Goal: Transaction & Acquisition: Purchase product/service

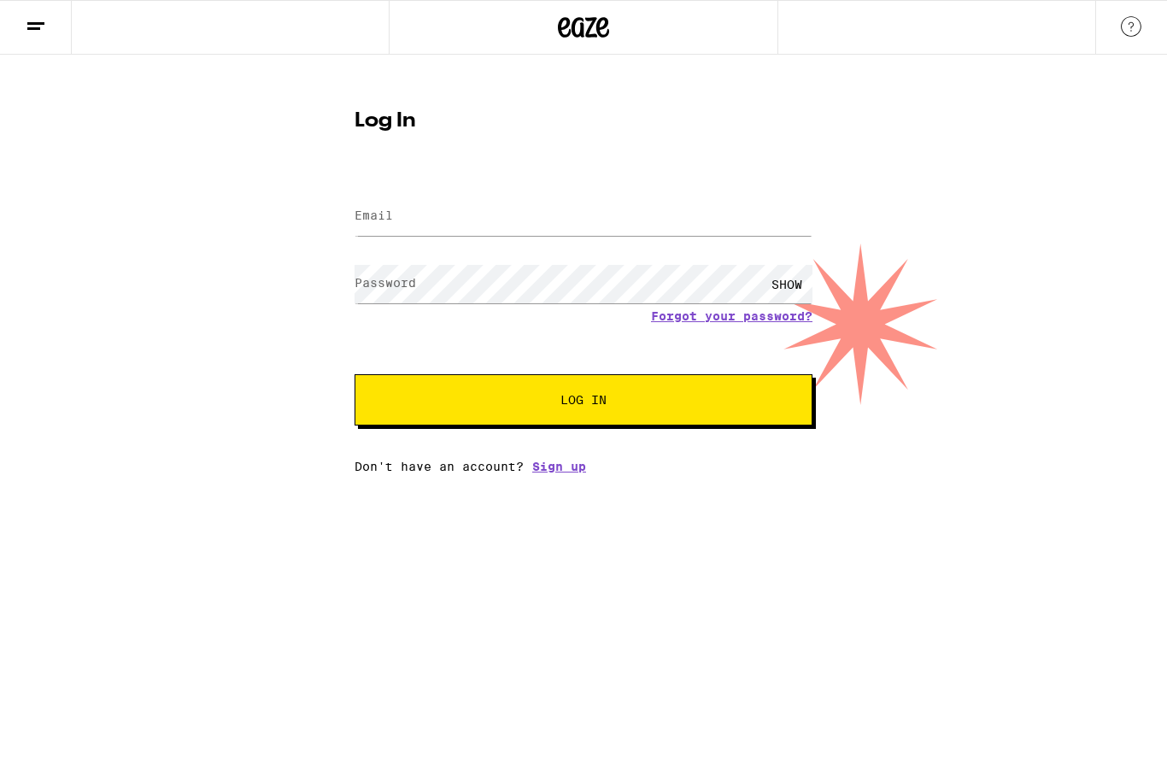
click at [435, 203] on input "Email" at bounding box center [584, 216] width 458 height 38
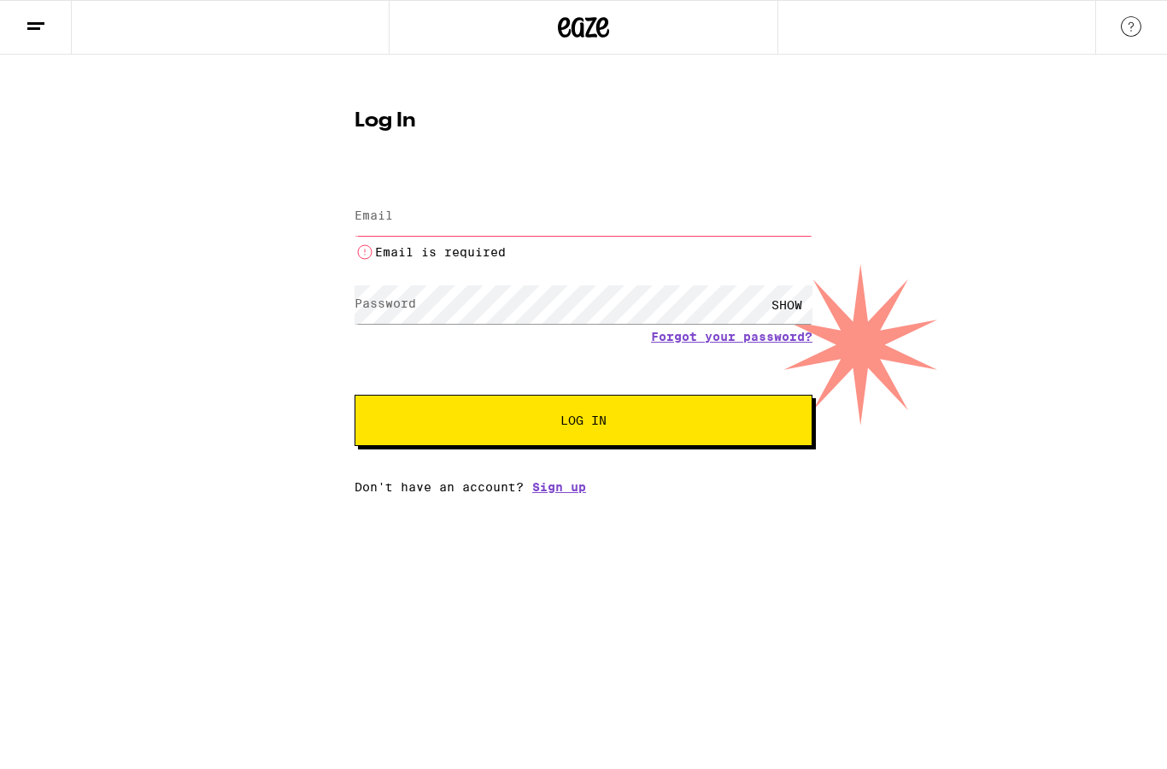
type input "[EMAIL_ADDRESS][DOMAIN_NAME]"
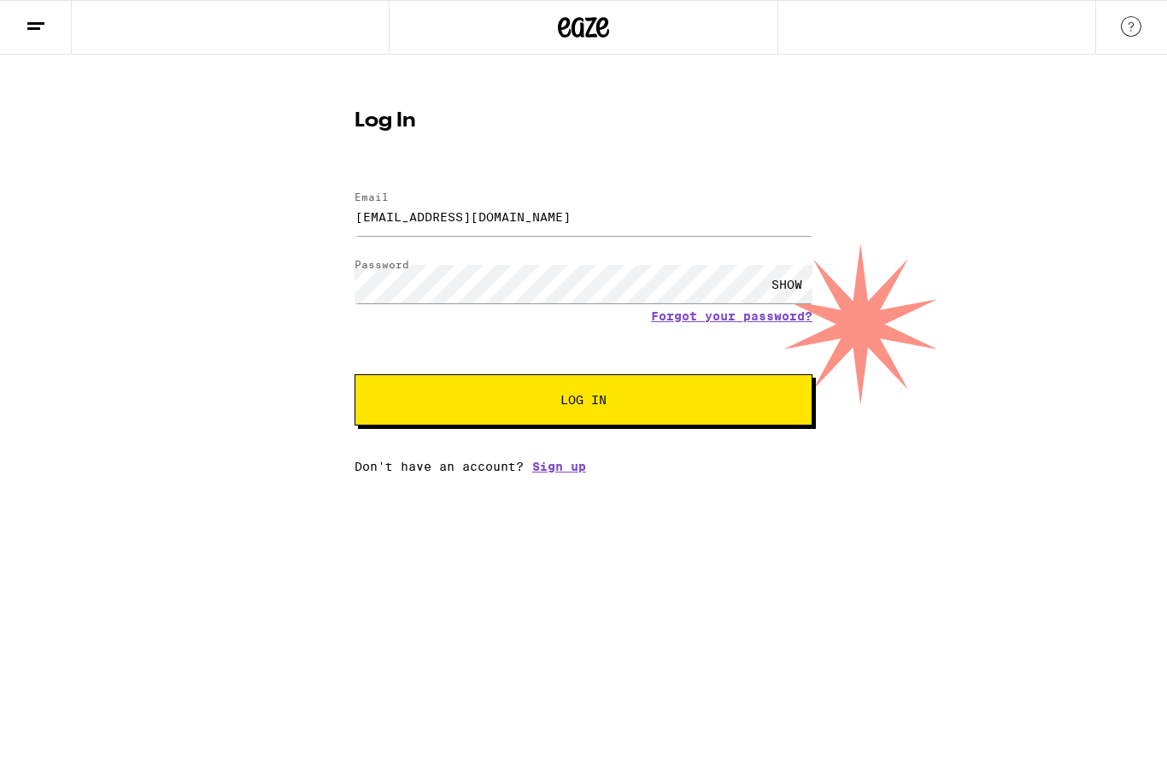
click at [637, 396] on span "Log In" at bounding box center [584, 400] width 320 height 12
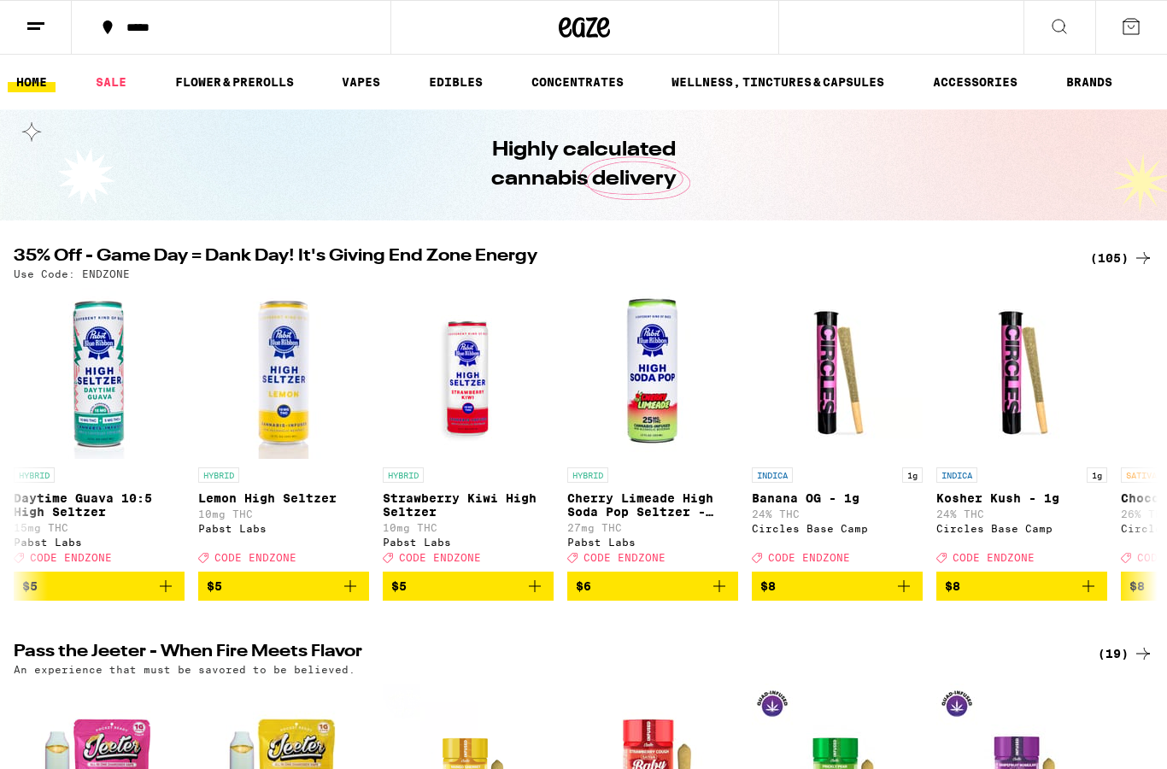
click at [1066, 32] on icon at bounding box center [1059, 26] width 21 height 21
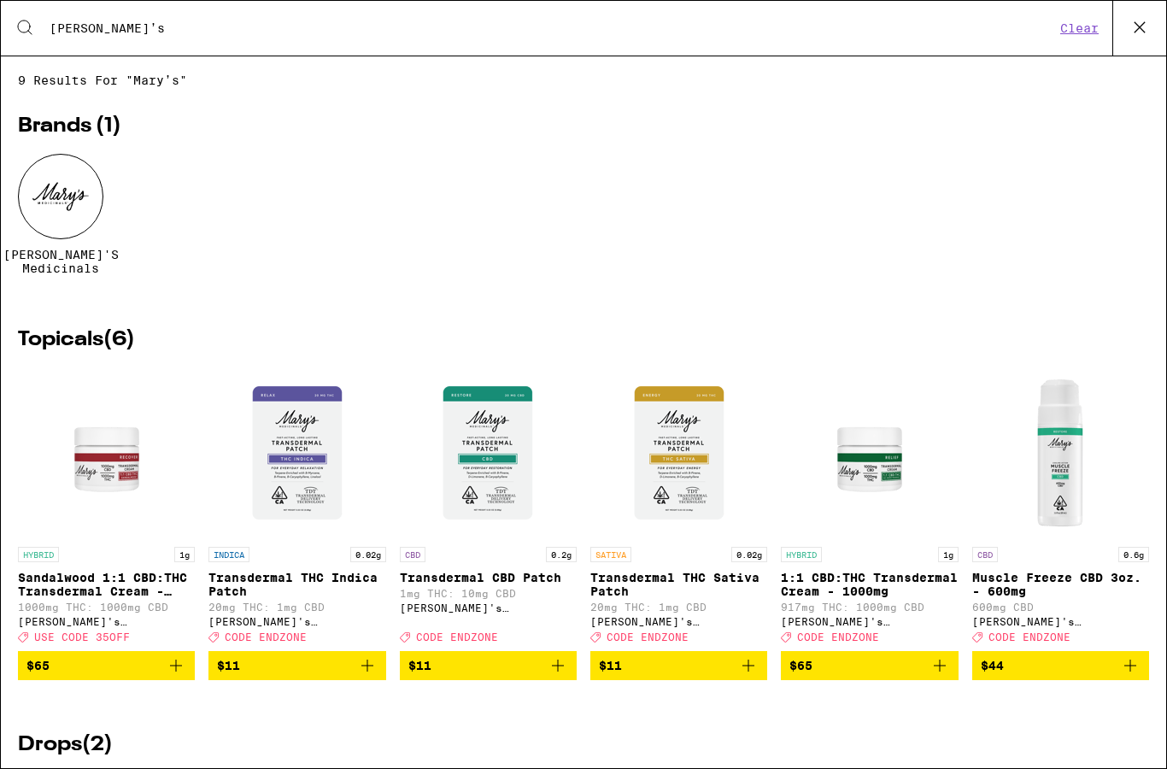
type input "[PERSON_NAME]’s"
click at [62, 190] on div at bounding box center [60, 196] width 85 height 85
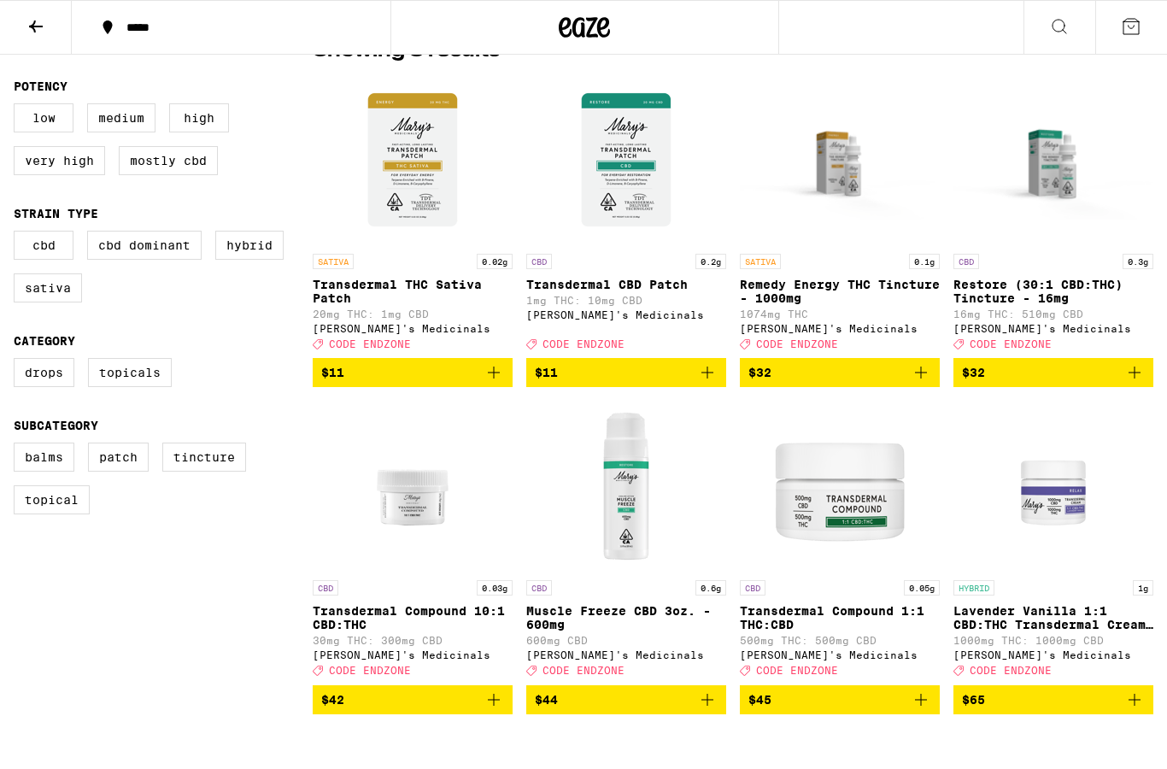
scroll to position [425, 0]
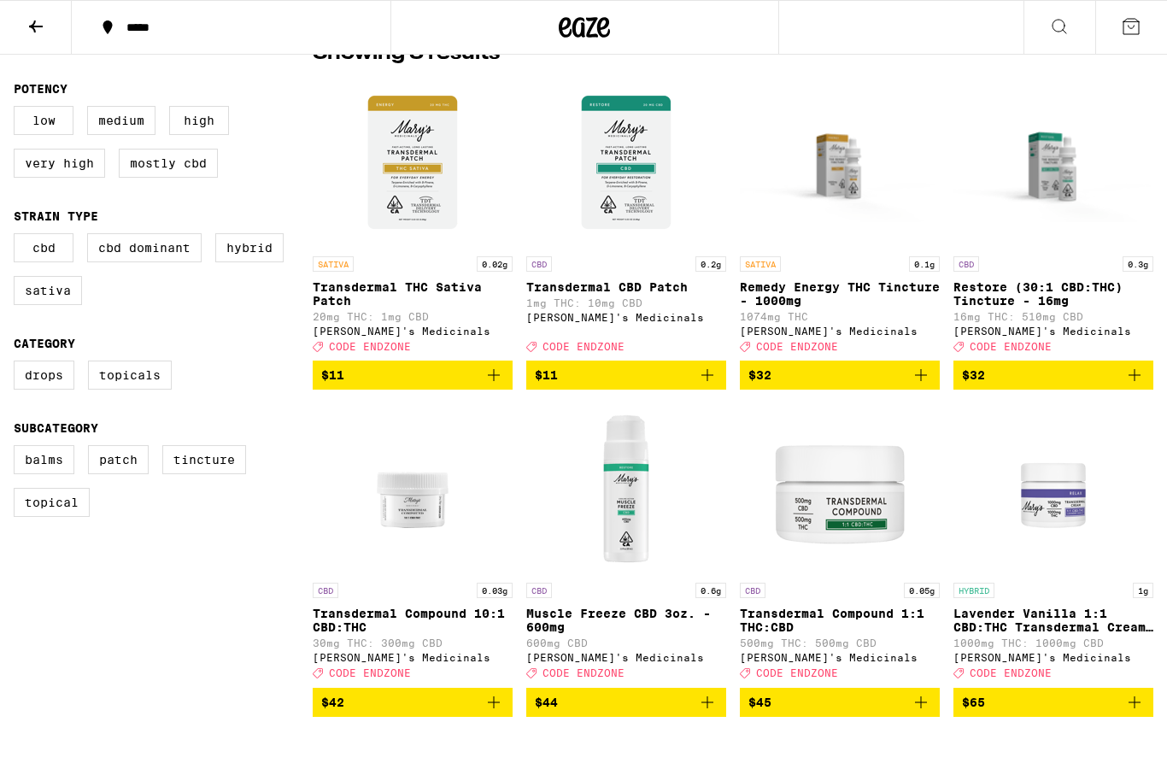
click at [420, 158] on img "Open page for Transdermal THC Sativa Patch from Mary's Medicinals" at bounding box center [412, 162] width 171 height 171
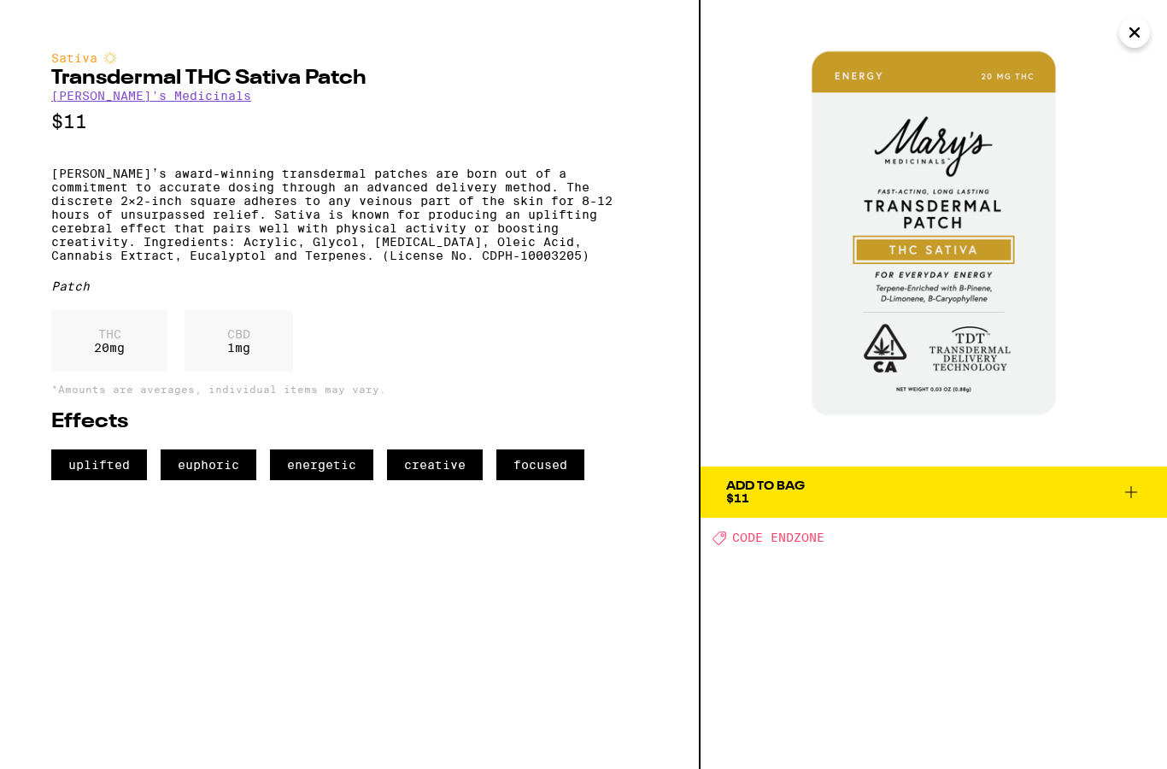
click at [1132, 490] on icon at bounding box center [1131, 492] width 21 height 21
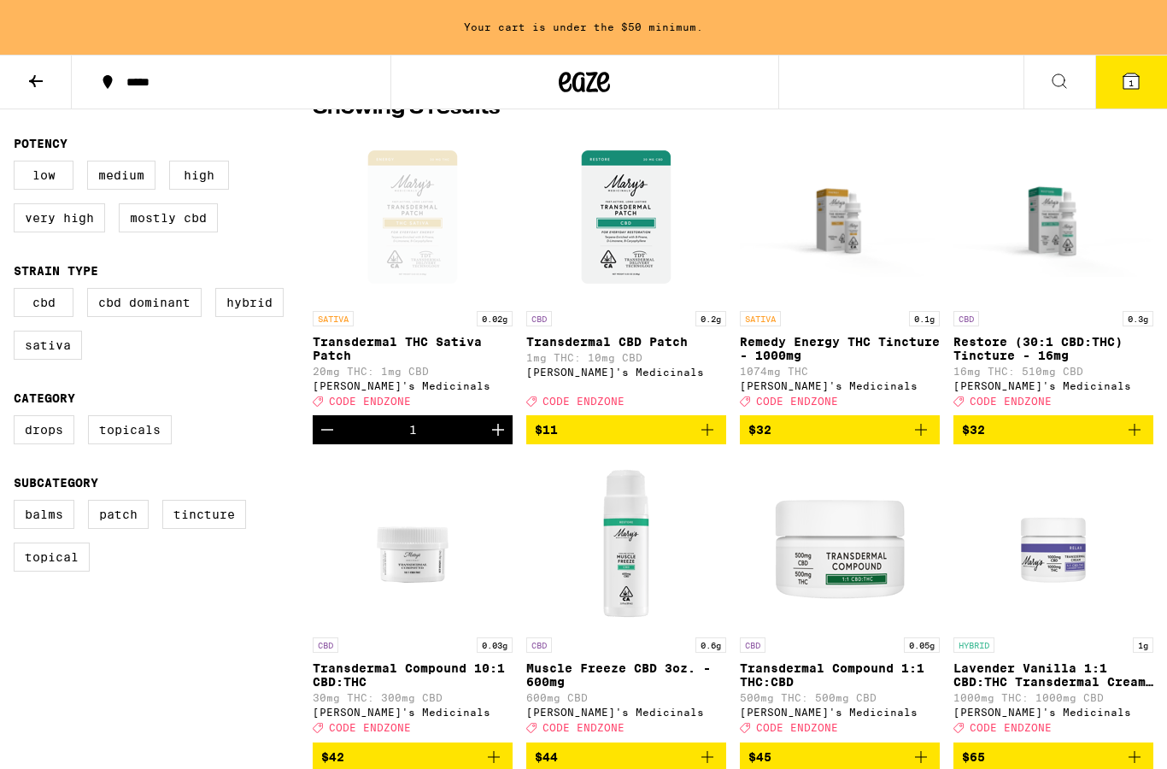
click at [1135, 75] on icon at bounding box center [1131, 80] width 15 height 15
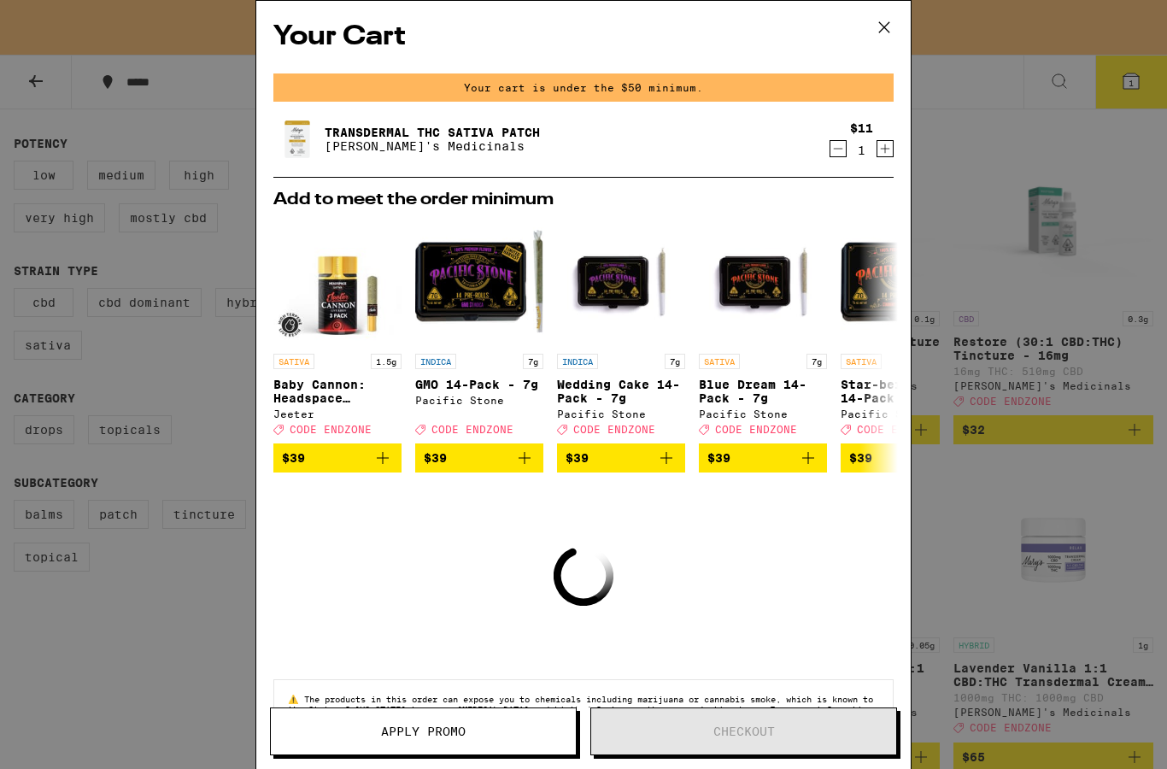
click at [879, 147] on icon "Increment" at bounding box center [885, 148] width 15 height 21
click at [890, 150] on icon "Increment" at bounding box center [885, 148] width 15 height 21
click at [884, 153] on icon "Increment" at bounding box center [885, 148] width 15 height 21
click at [890, 156] on icon "Increment" at bounding box center [885, 148] width 15 height 21
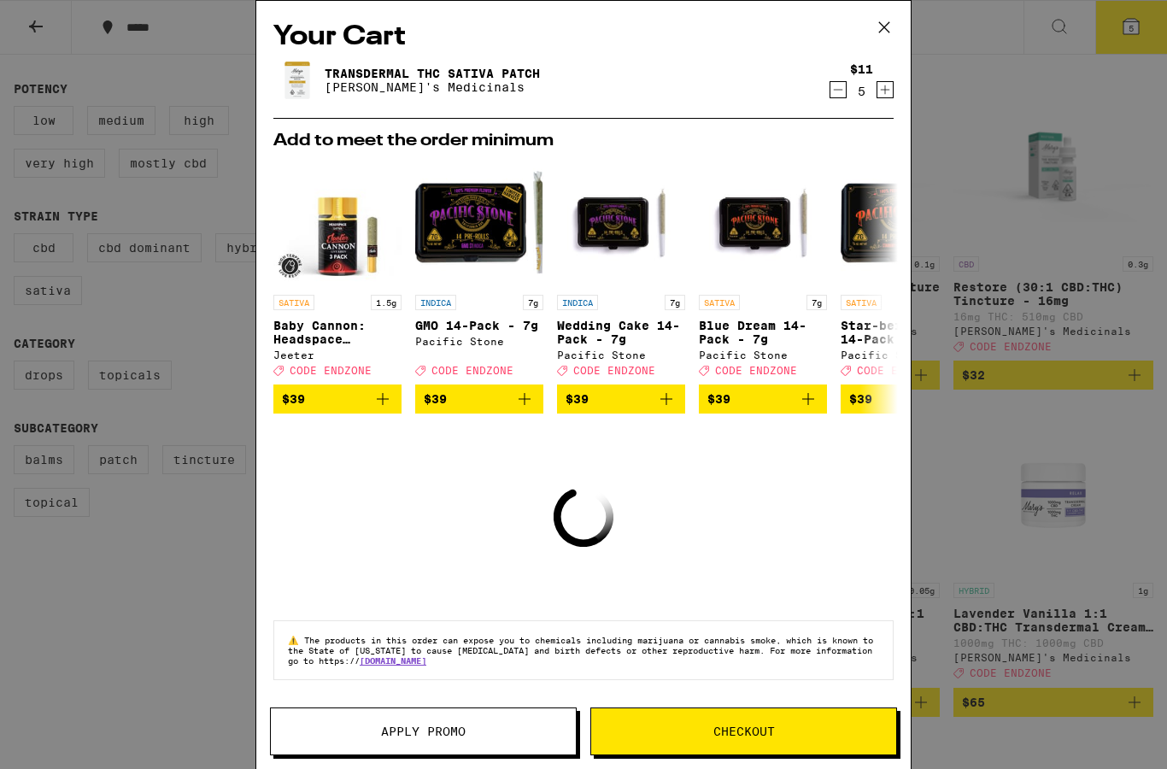
click at [892, 93] on icon "Increment" at bounding box center [885, 89] width 15 height 21
click at [889, 93] on icon "Increment" at bounding box center [885, 89] width 9 height 9
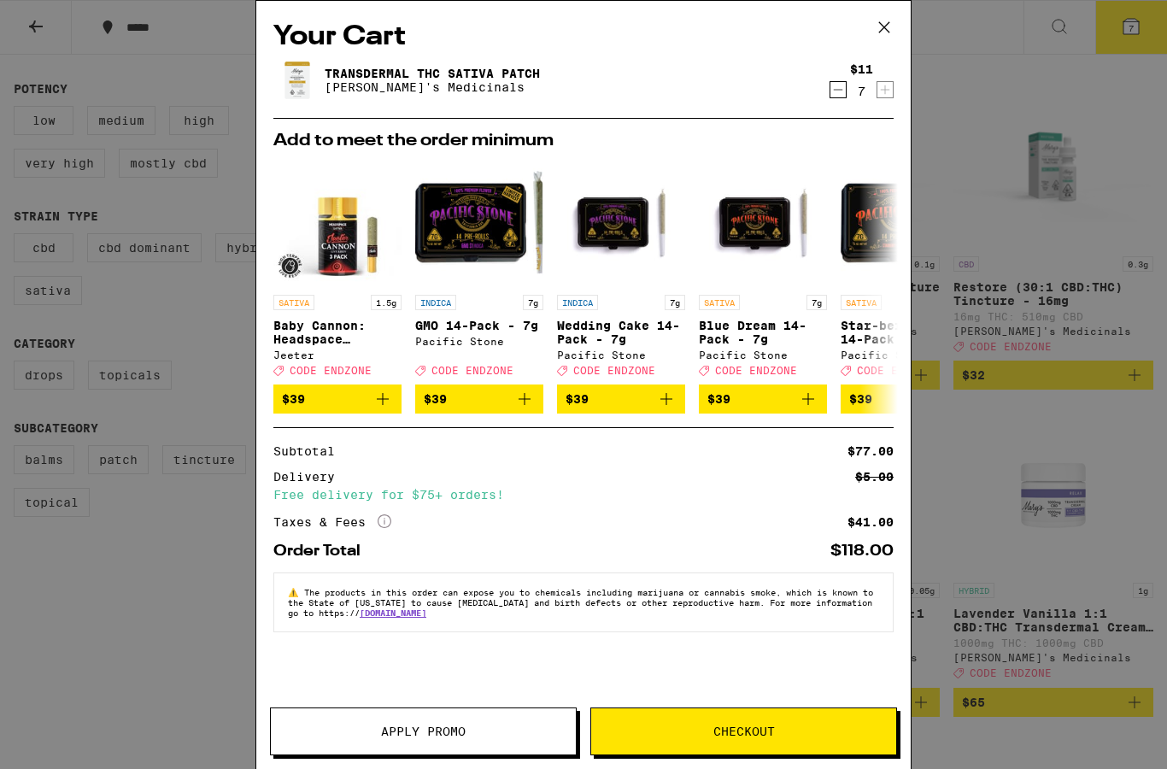
click at [432, 730] on span "Apply Promo" at bounding box center [423, 731] width 85 height 12
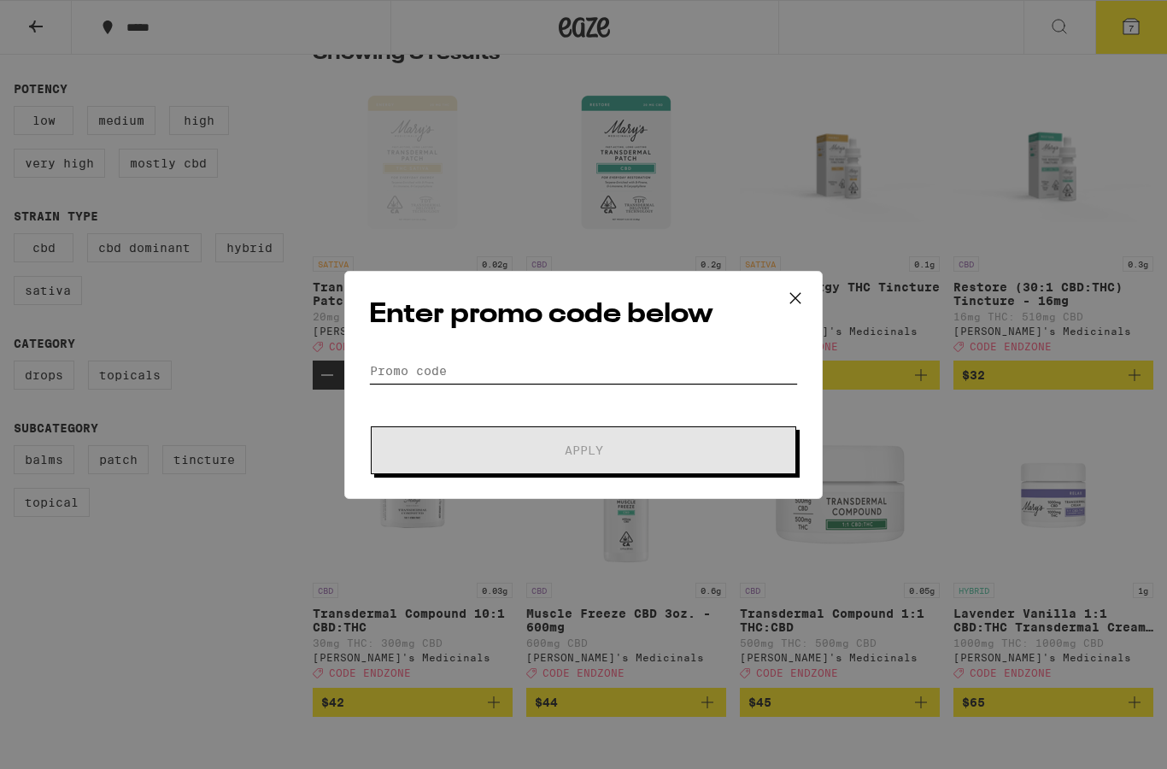
click at [516, 381] on input "Promo Code" at bounding box center [583, 371] width 429 height 26
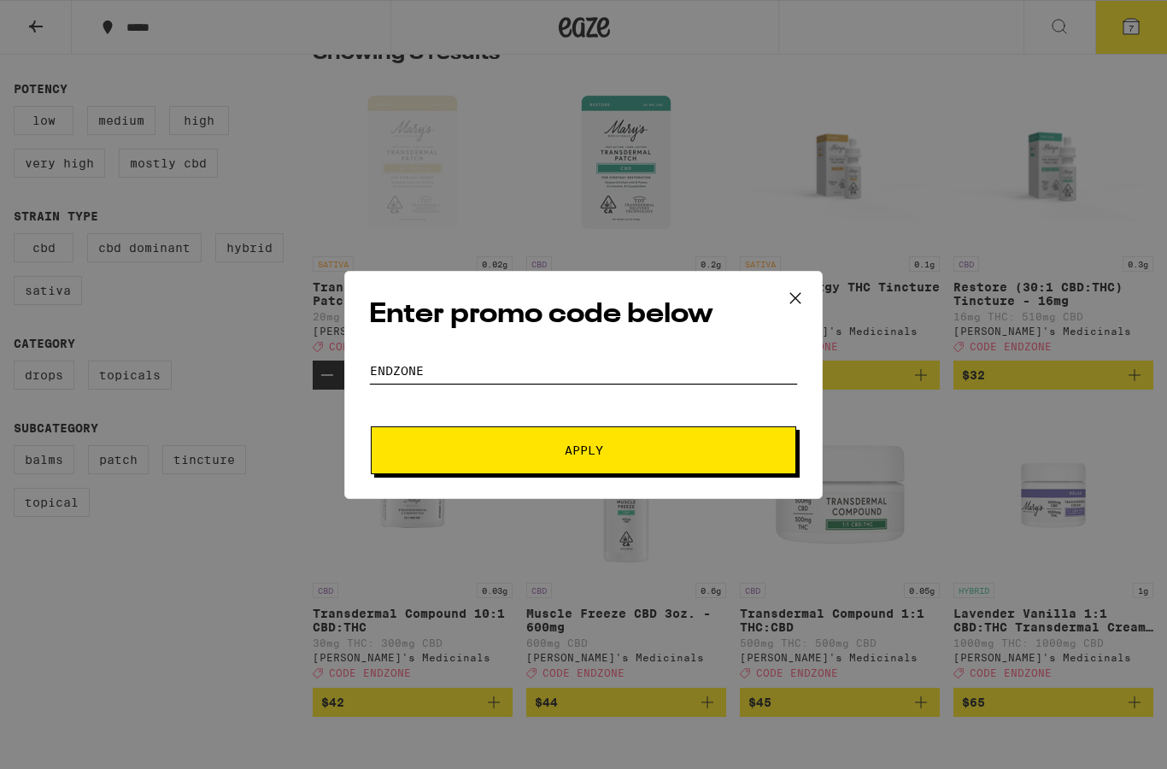
type input "Endzone"
click at [598, 453] on span "Apply" at bounding box center [584, 450] width 38 height 12
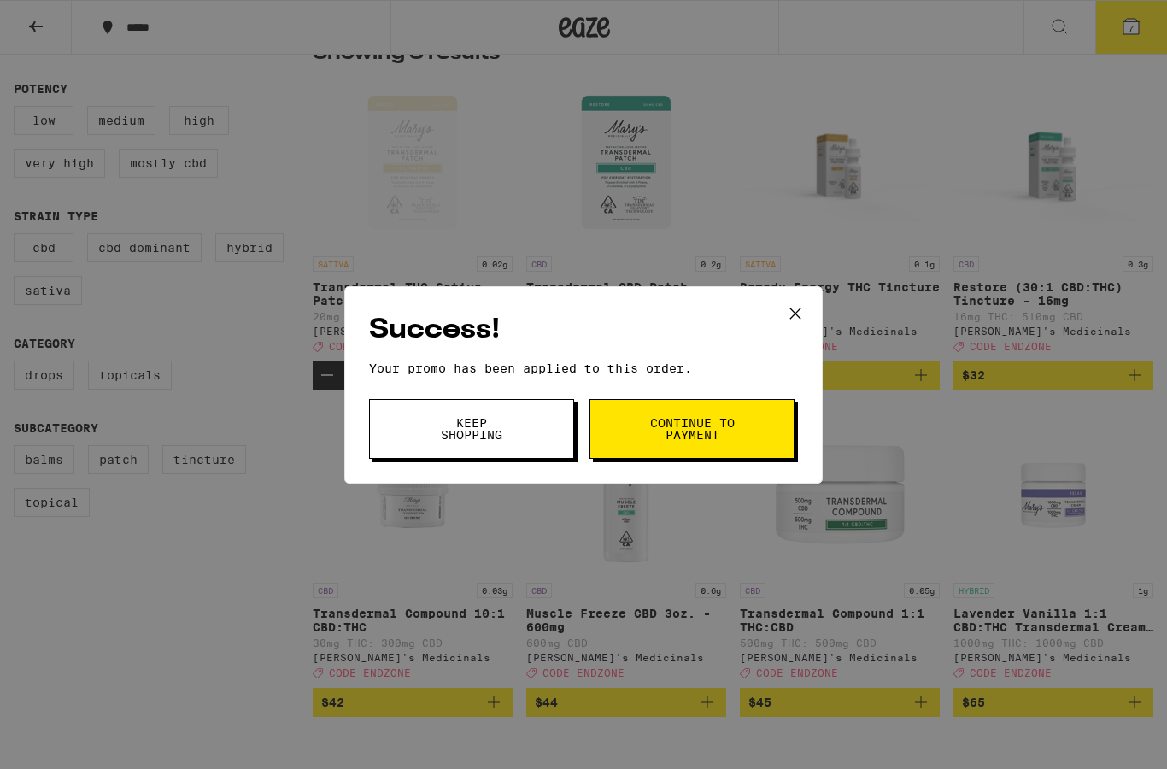
click at [496, 436] on span "Keep Shopping" at bounding box center [471, 429] width 87 height 24
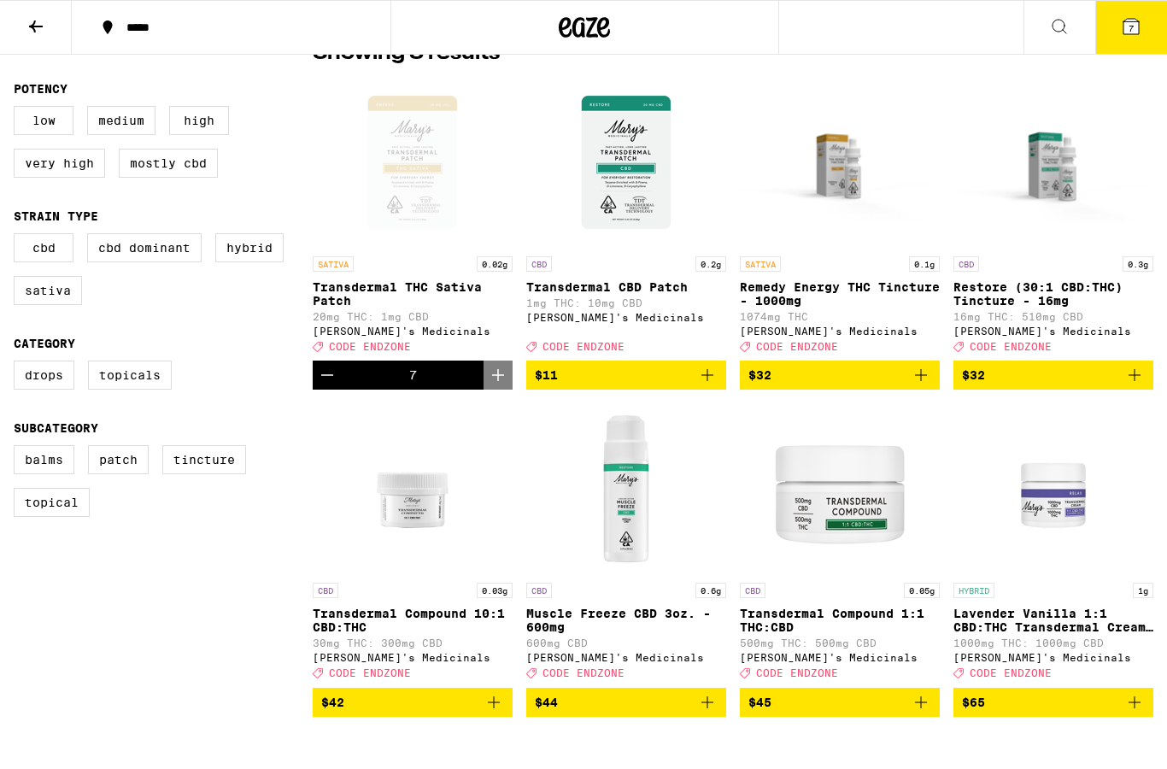
click at [1136, 27] on icon at bounding box center [1131, 26] width 15 height 15
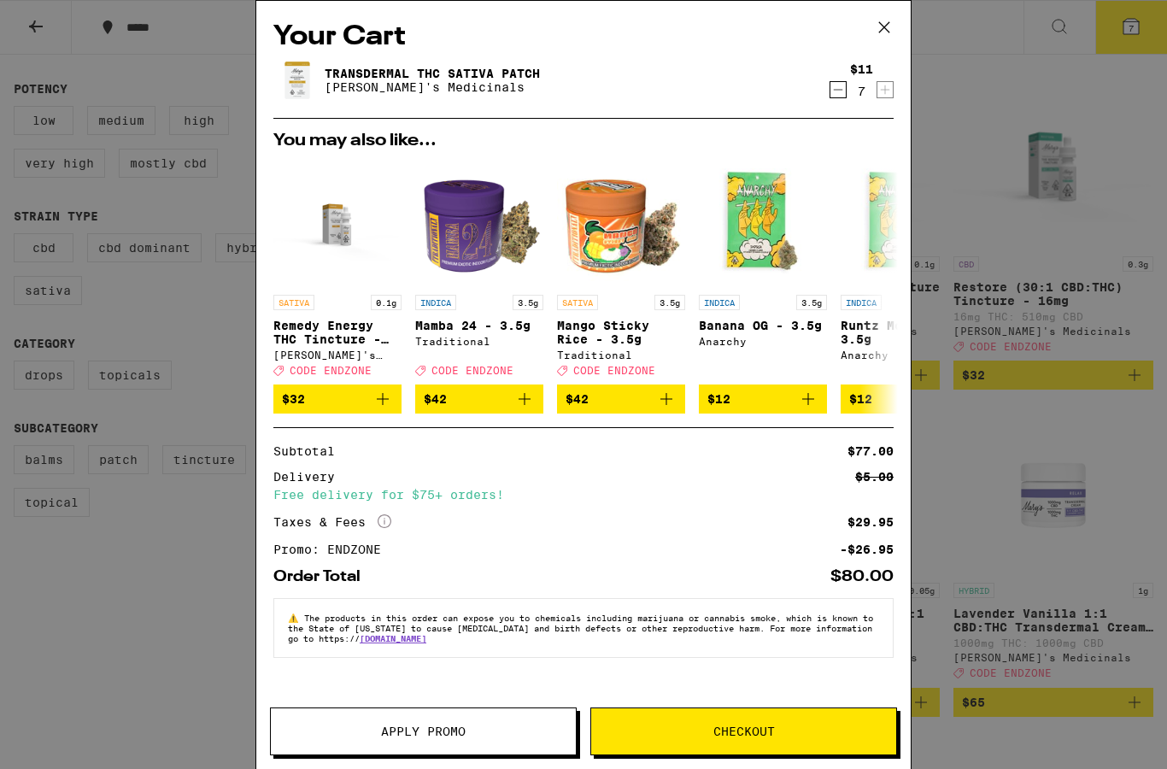
click at [769, 725] on span "Checkout" at bounding box center [745, 731] width 62 height 12
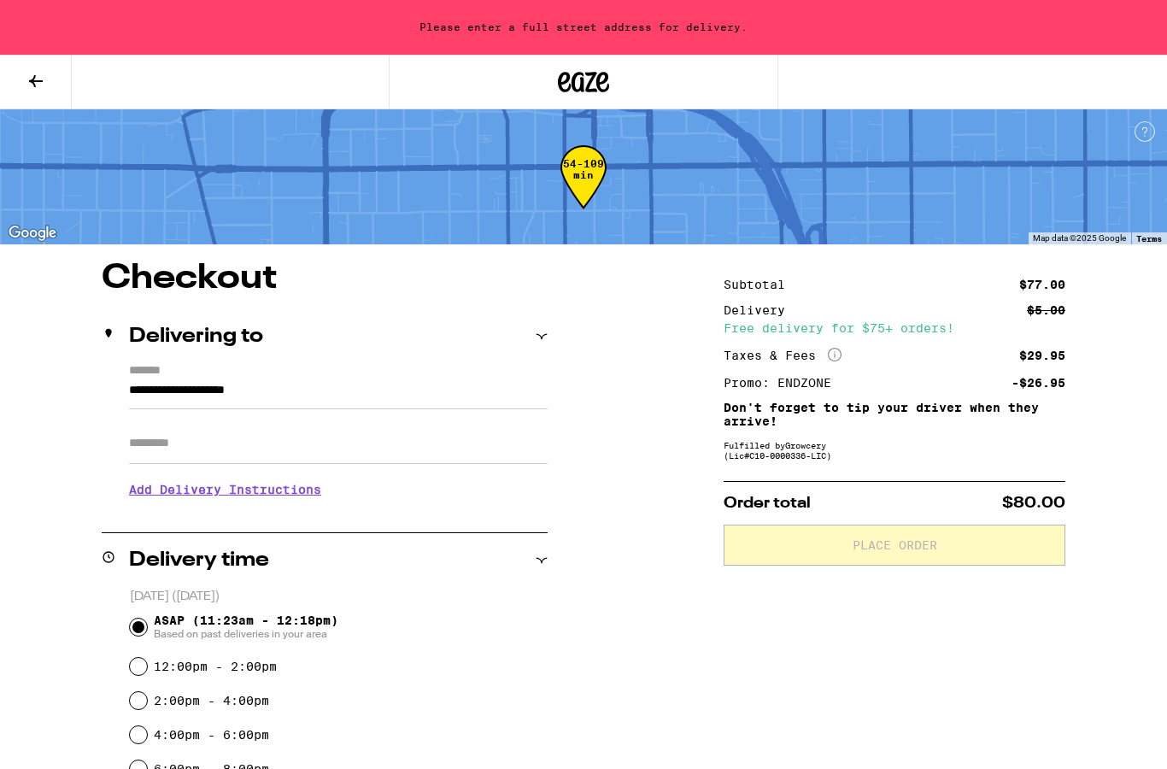
click at [263, 380] on input "**********" at bounding box center [338, 394] width 419 height 29
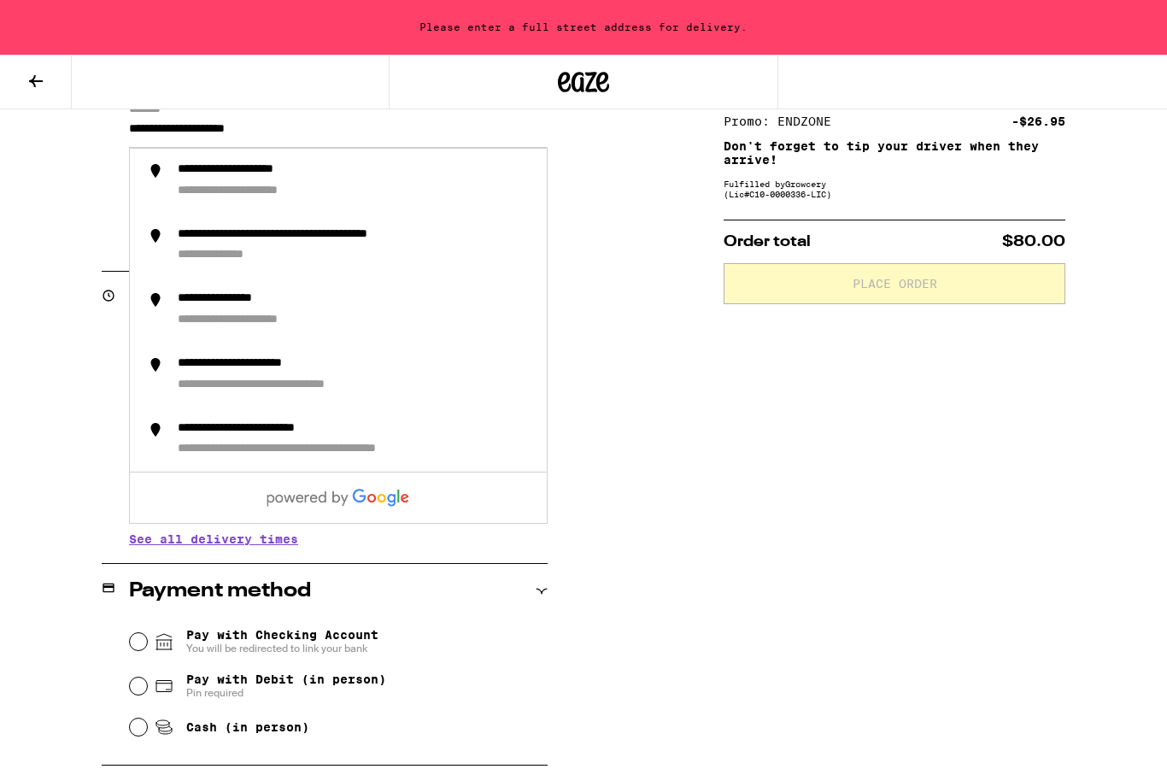
click at [320, 185] on div "**********" at bounding box center [355, 181] width 355 height 38
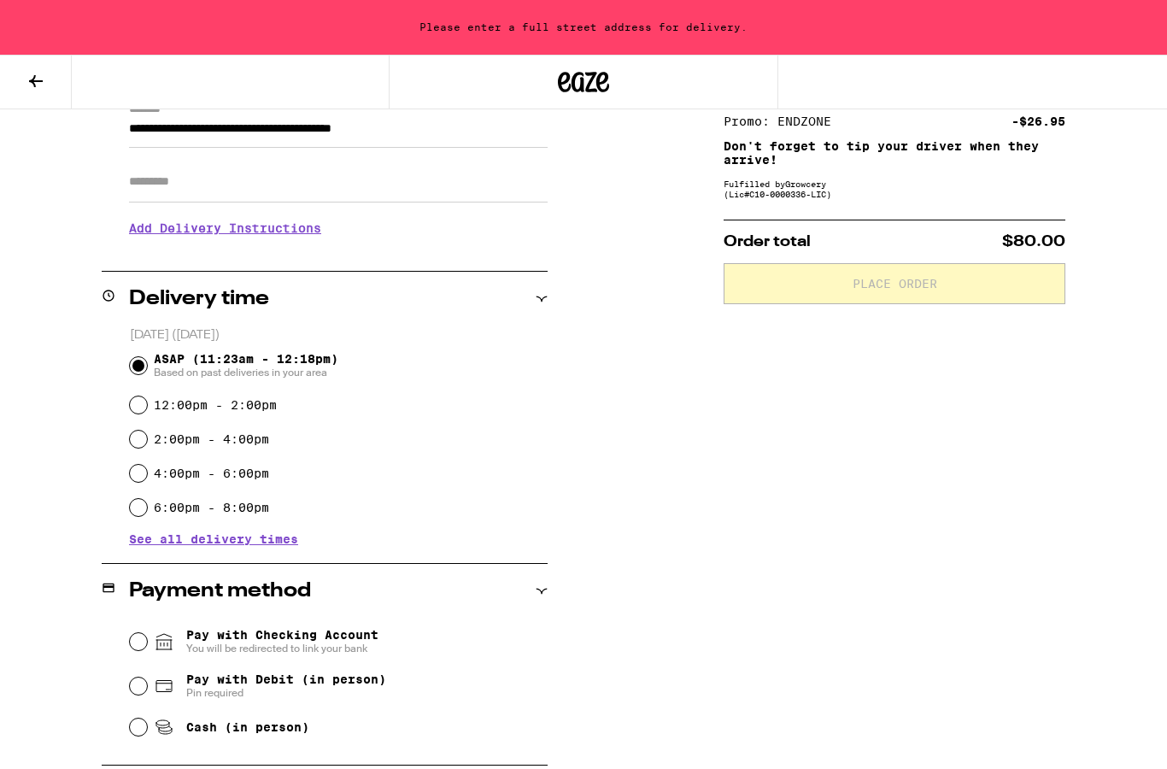
type input "**********"
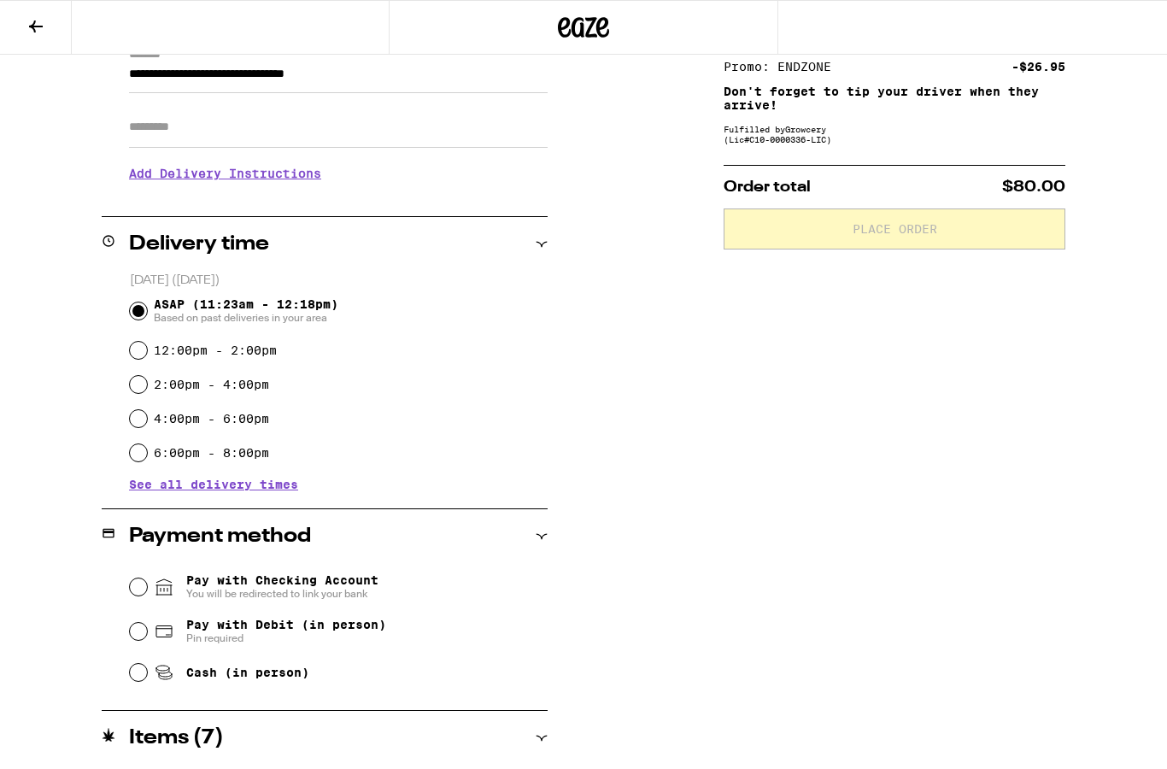
click at [279, 122] on input "Apt/Suite" at bounding box center [338, 127] width 419 height 41
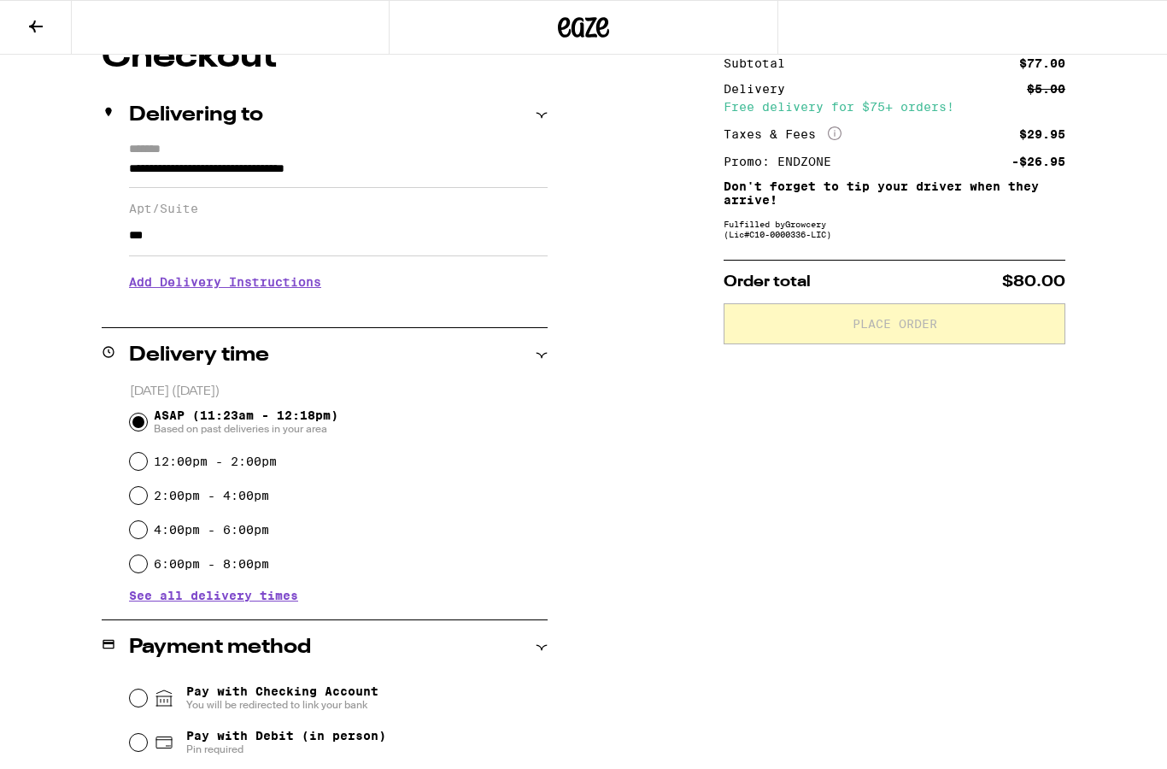
scroll to position [164, 0]
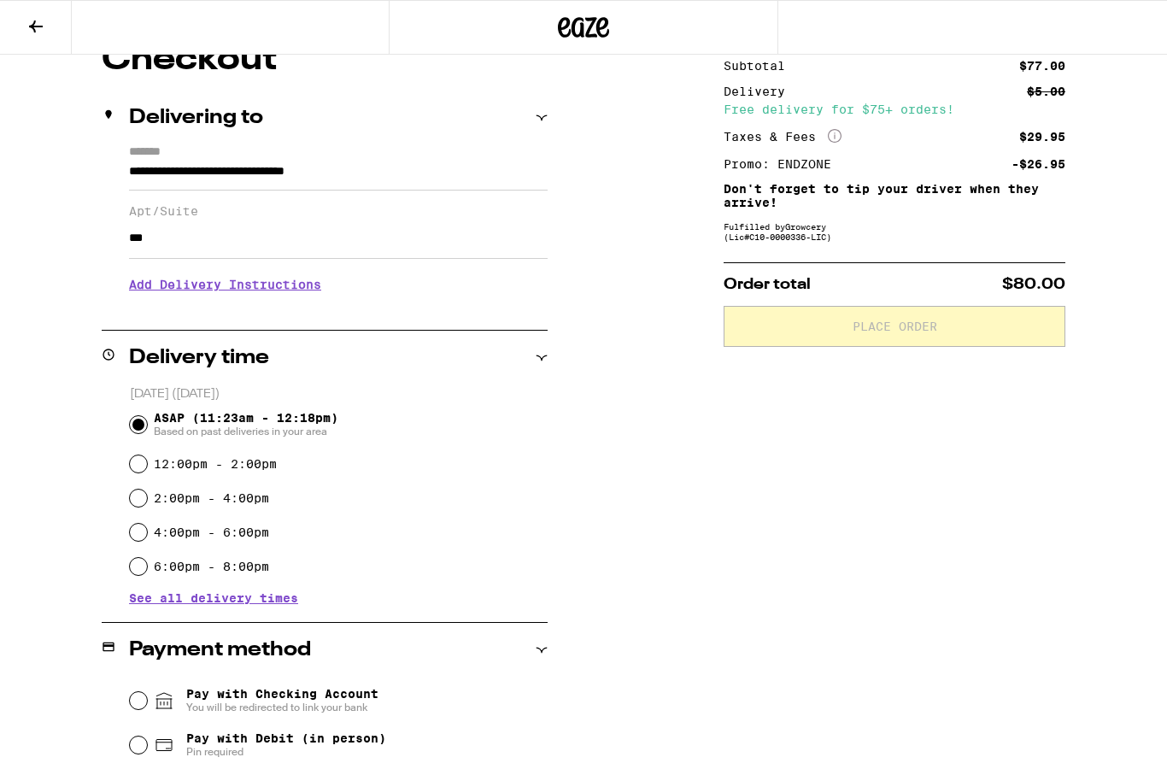
type input "***"
click at [467, 161] on input "**********" at bounding box center [338, 175] width 419 height 29
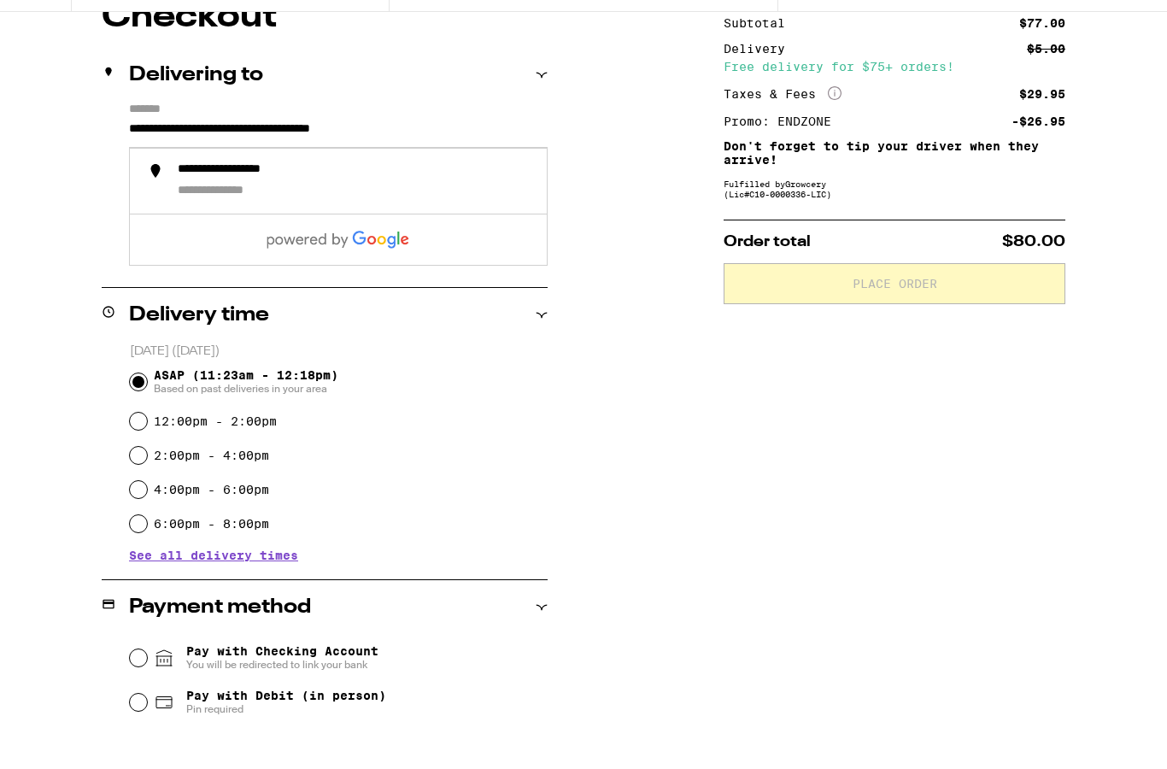
type input "**********"
click at [687, 374] on div "**********" at bounding box center [583, 492] width 1167 height 899
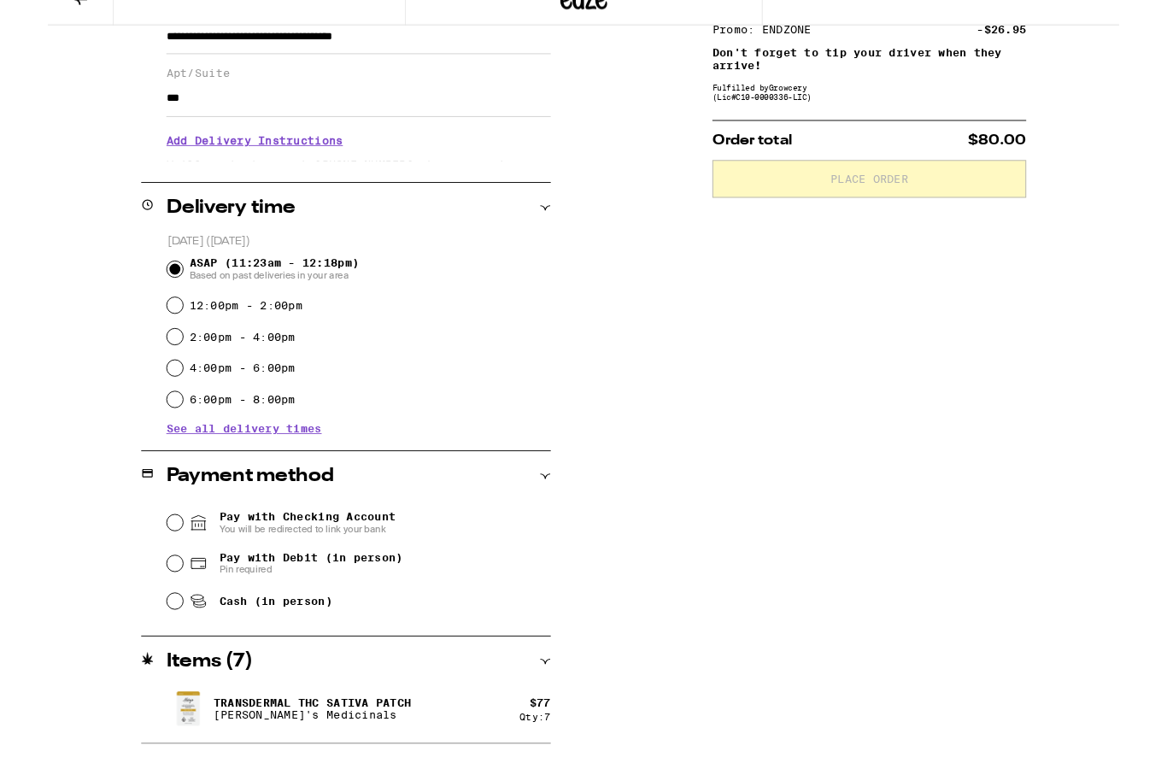
scroll to position [337, 0]
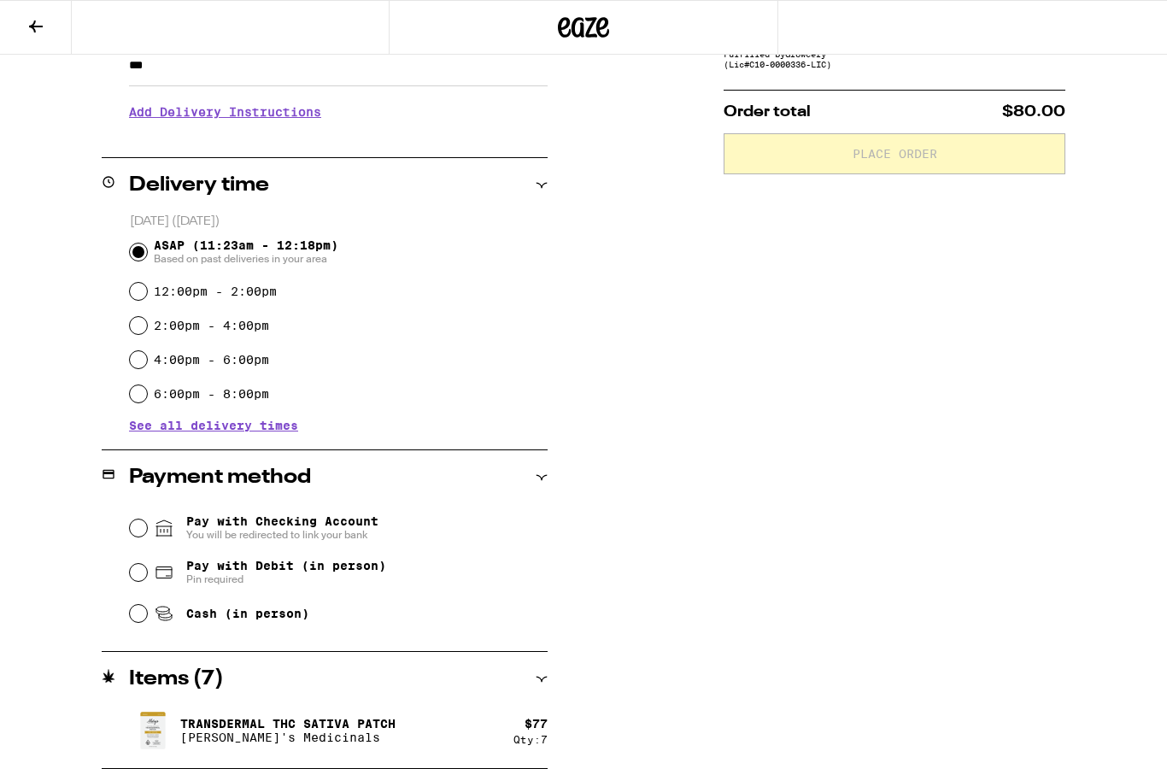
click at [141, 577] on input "Pay with Debit (in person) Pin required" at bounding box center [138, 572] width 17 height 17
radio input "true"
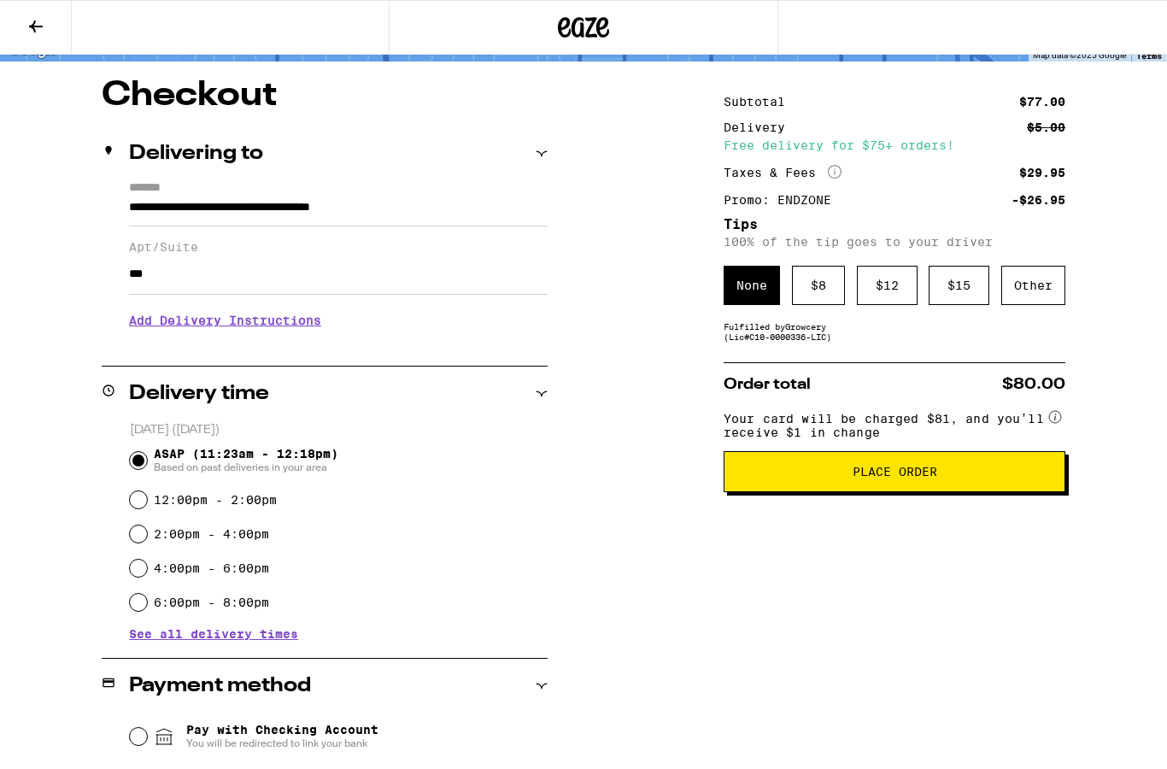
scroll to position [127, 0]
click at [884, 289] on div "$ 12" at bounding box center [887, 286] width 61 height 39
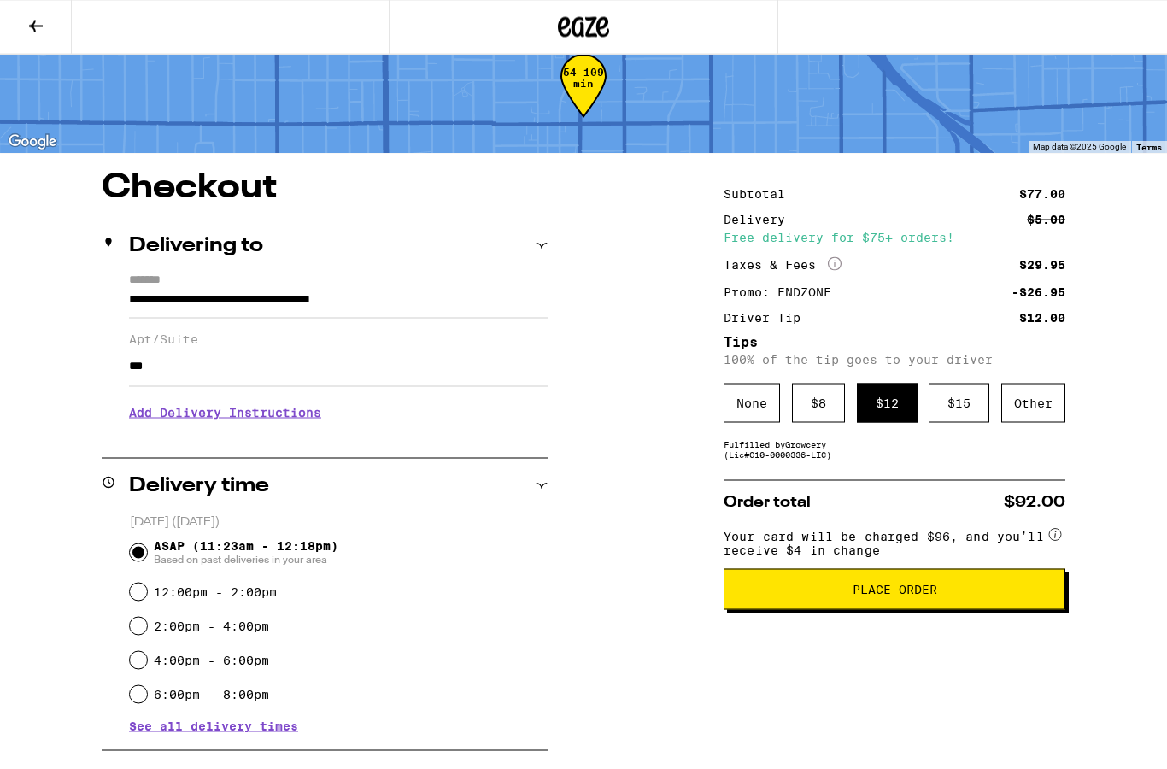
scroll to position [0, 0]
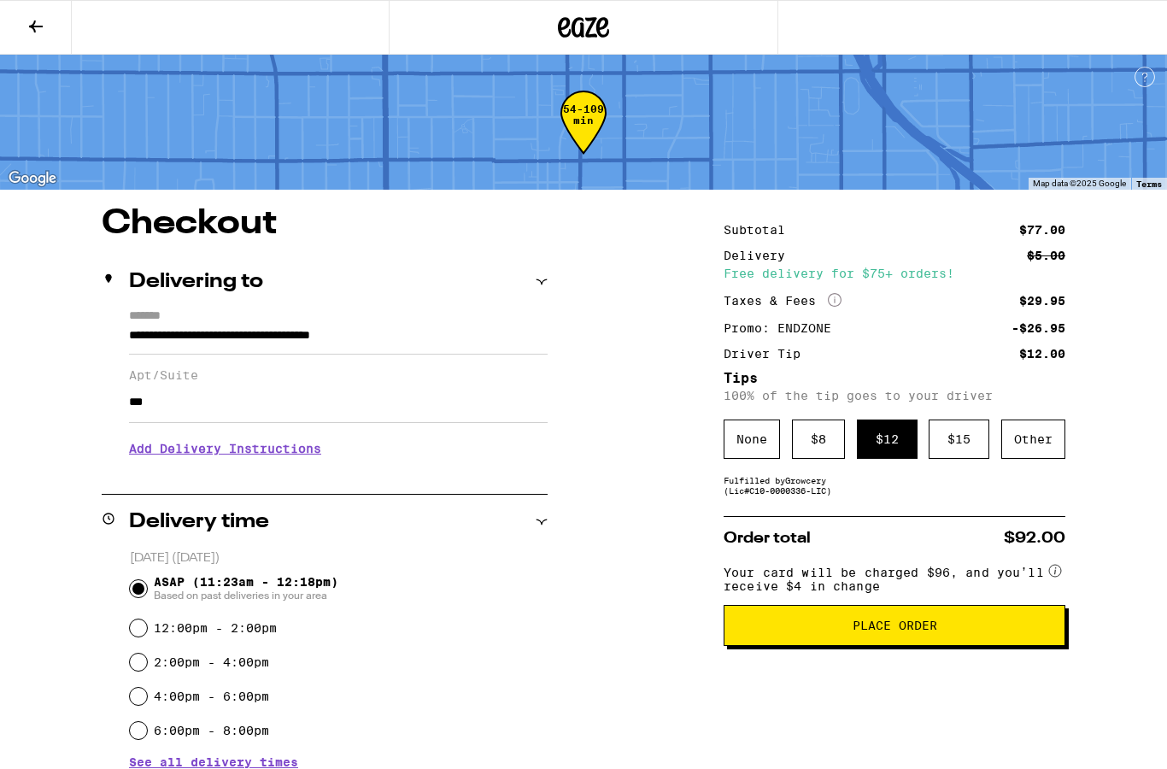
click at [917, 628] on button "Place Order" at bounding box center [895, 625] width 342 height 41
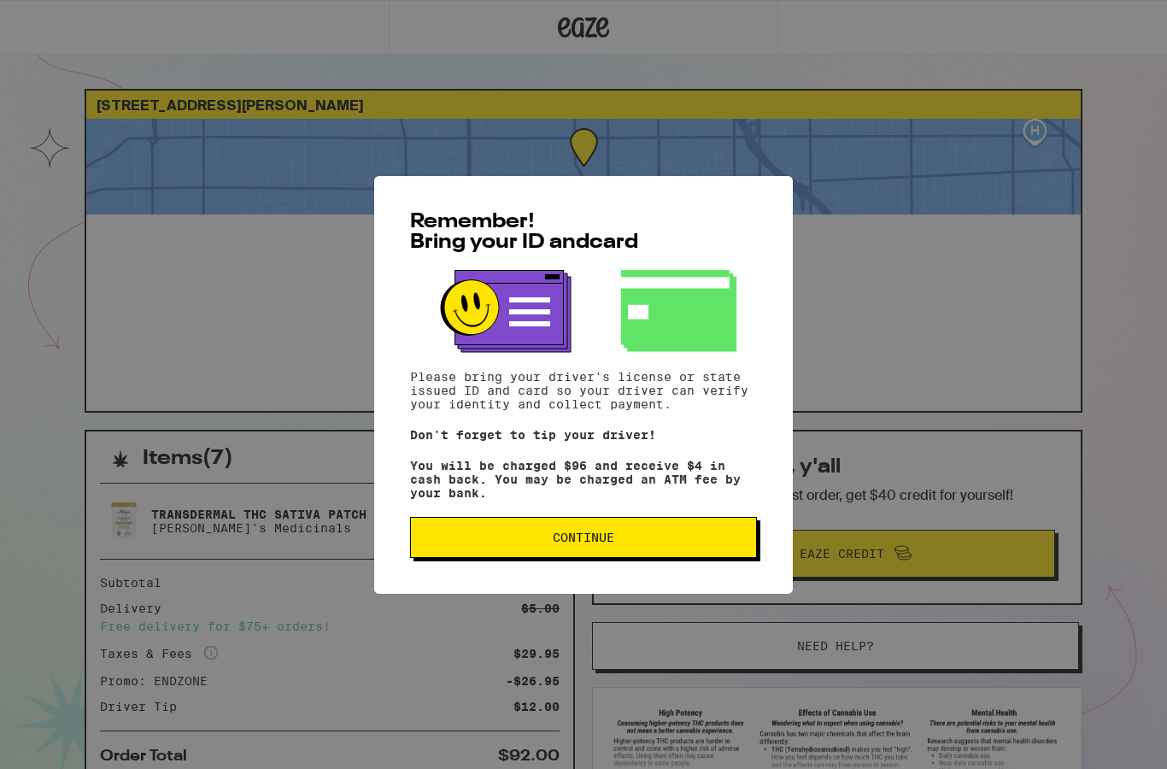
click at [608, 537] on span "Continue" at bounding box center [584, 537] width 62 height 12
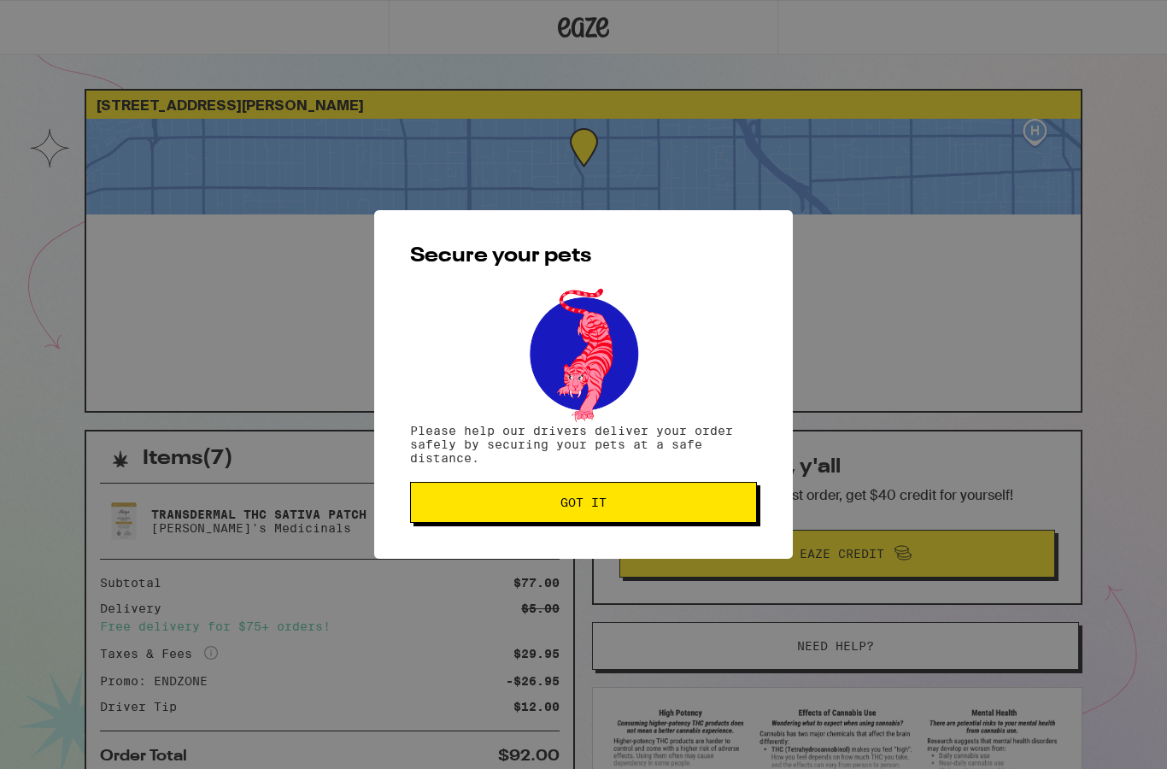
click at [608, 519] on button "Got it" at bounding box center [583, 502] width 347 height 41
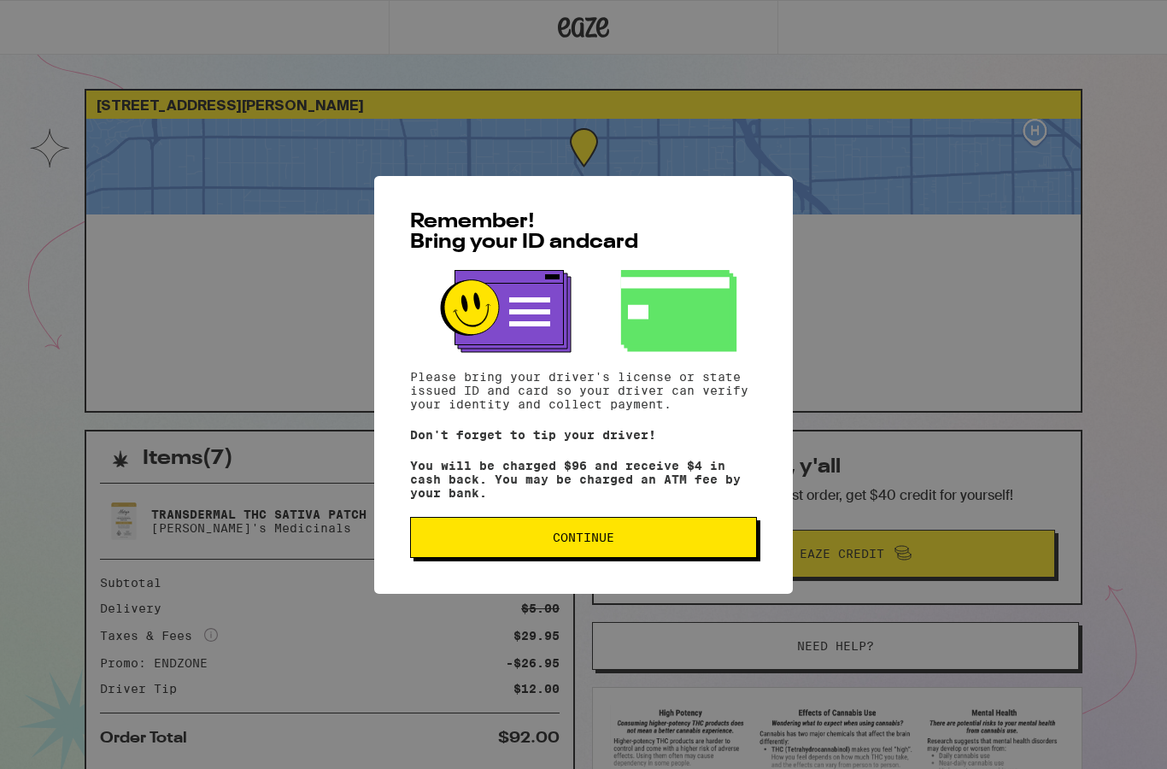
click at [571, 558] on button "Continue" at bounding box center [583, 537] width 347 height 41
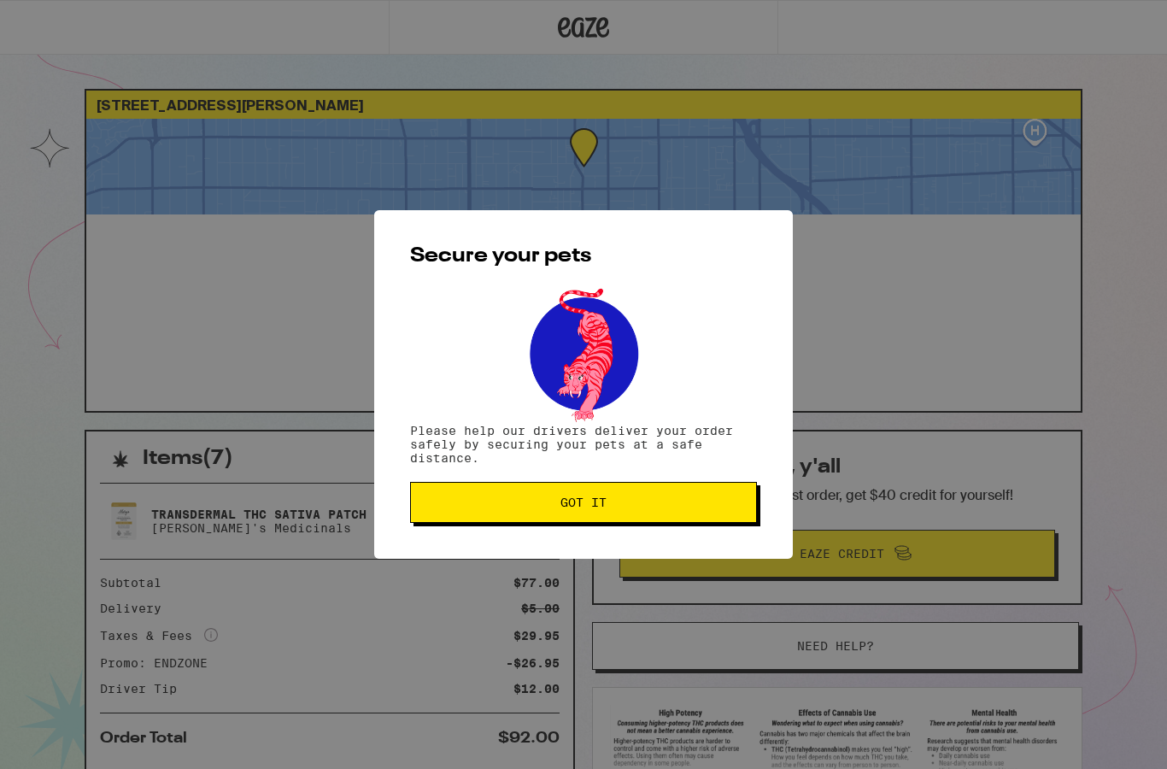
click at [567, 515] on button "Got it" at bounding box center [583, 502] width 347 height 41
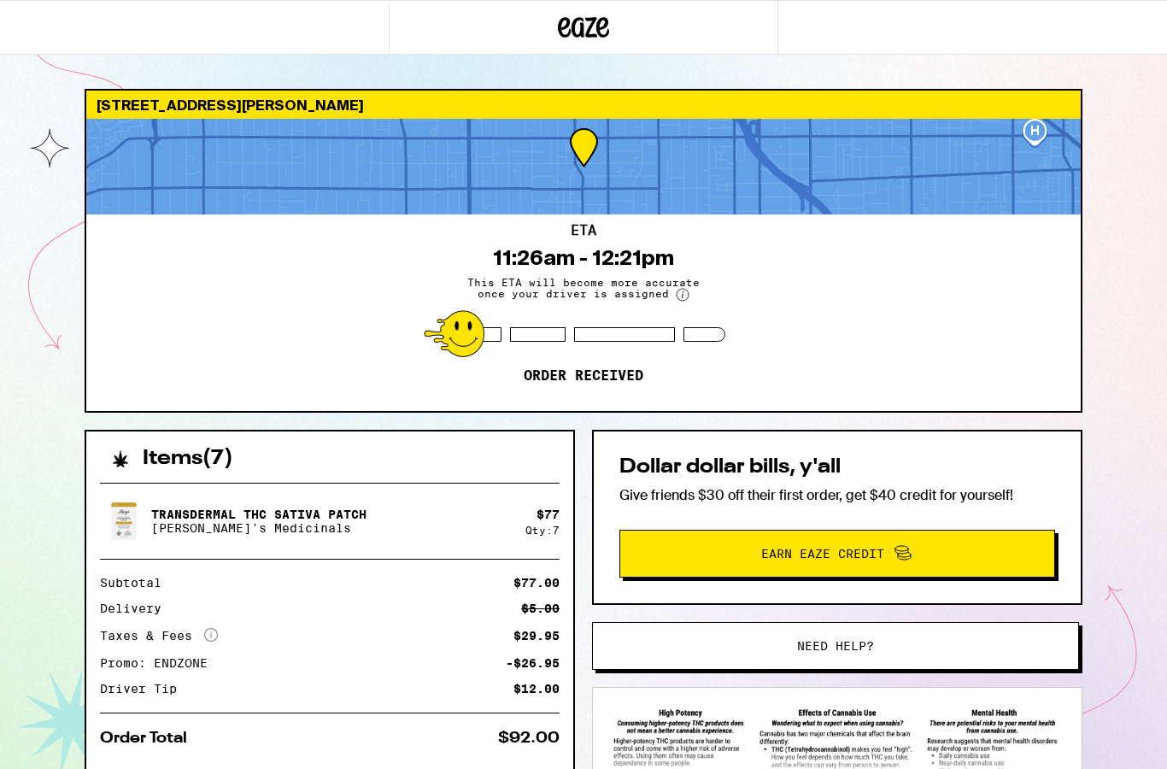
click at [1115, 629] on div "[STREET_ADDRESS][PERSON_NAME] ETA 11:26am - 12:21pm This ETA will become more a…" at bounding box center [583, 465] width 1167 height 931
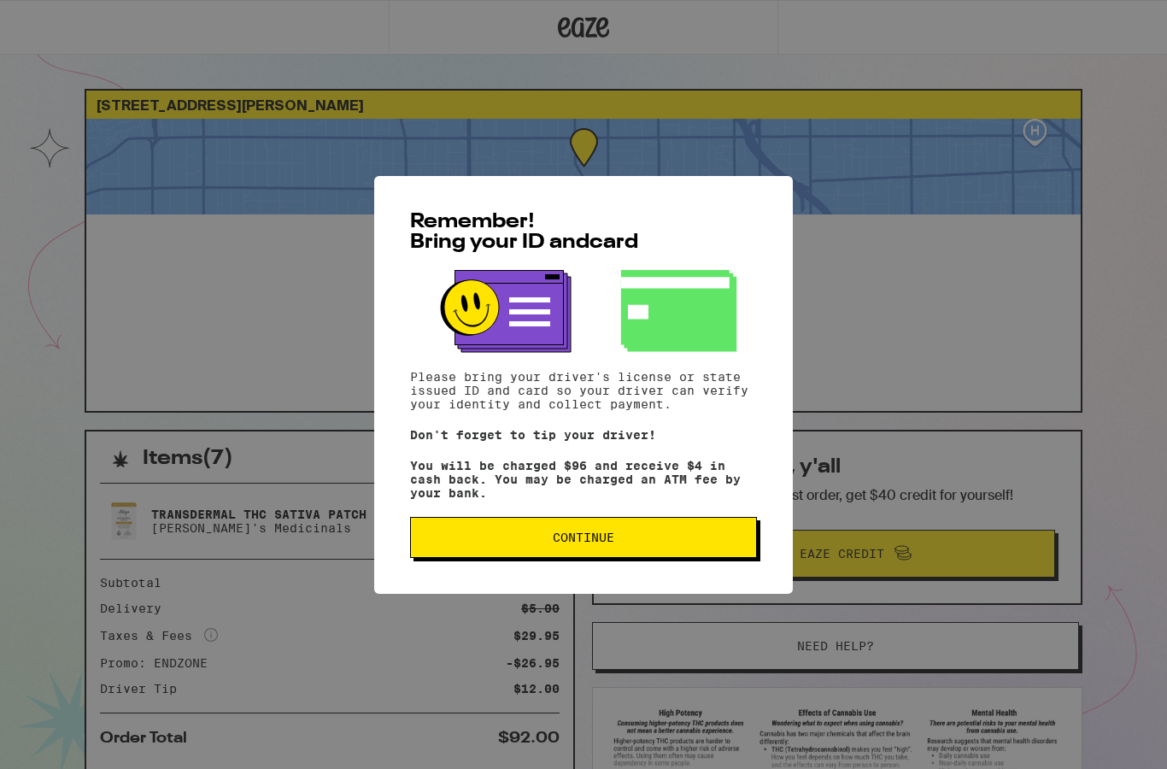
click at [498, 537] on button "Continue" at bounding box center [583, 537] width 347 height 41
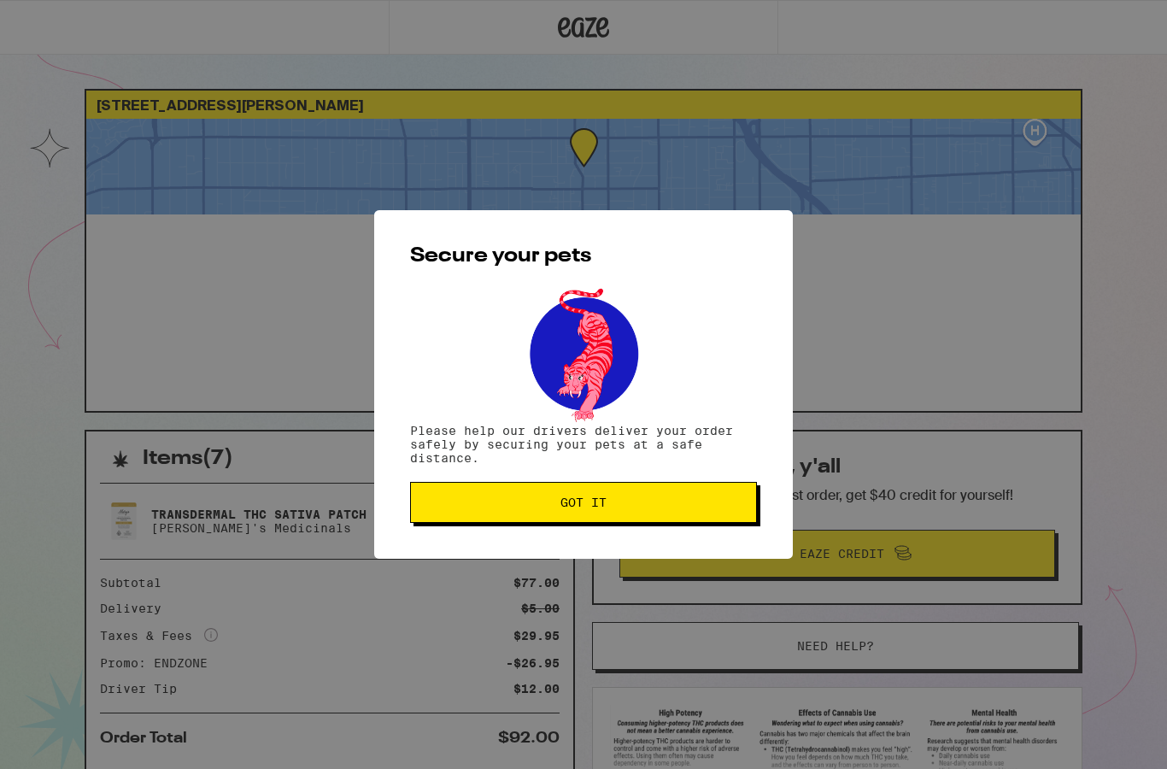
click at [525, 488] on button "Got it" at bounding box center [583, 502] width 347 height 41
